Goal: Task Accomplishment & Management: Use online tool/utility

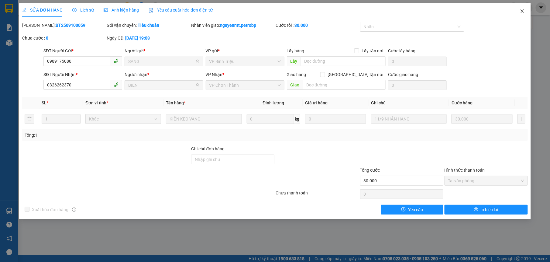
click at [521, 13] on icon "close" at bounding box center [522, 11] width 5 height 5
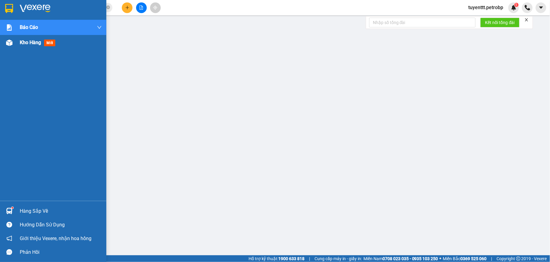
click at [26, 38] on div "Kho hàng mới" at bounding box center [61, 42] width 82 height 15
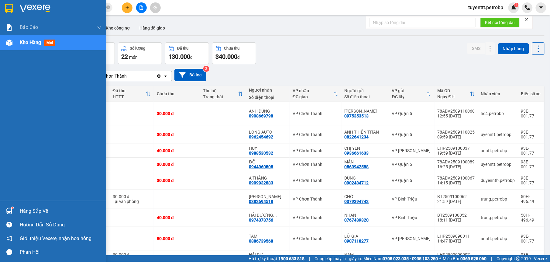
click at [13, 207] on sup at bounding box center [13, 208] width 2 height 2
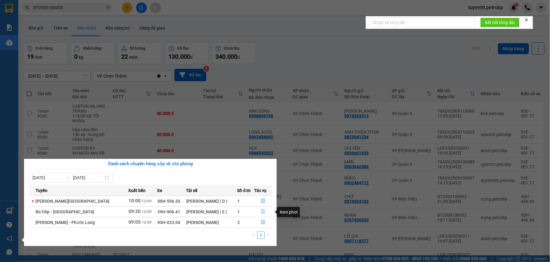
click at [262, 210] on icon "file-done" at bounding box center [263, 211] width 4 height 4
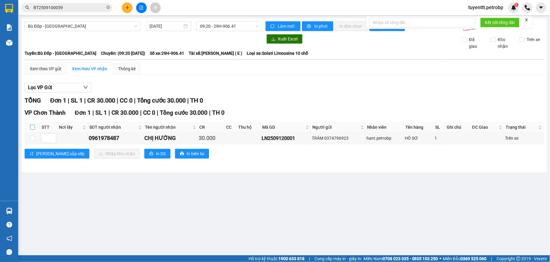
click at [30, 127] on input "checkbox" at bounding box center [32, 127] width 5 height 5
checkbox input "true"
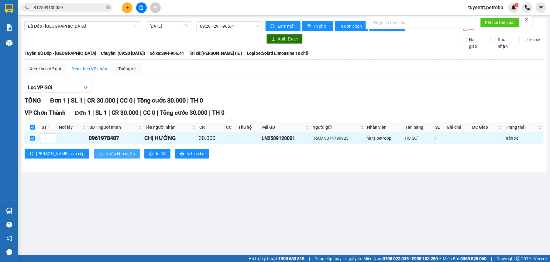
click at [105, 154] on span "Nhập kho nhận" at bounding box center [119, 153] width 29 height 7
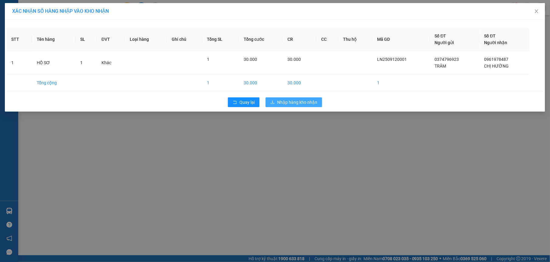
click at [306, 100] on span "Nhập hàng kho nhận" at bounding box center [297, 102] width 40 height 7
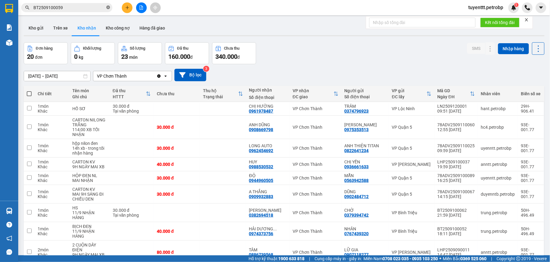
click at [108, 6] on icon "close-circle" at bounding box center [108, 7] width 4 height 4
